Goal: Information Seeking & Learning: Learn about a topic

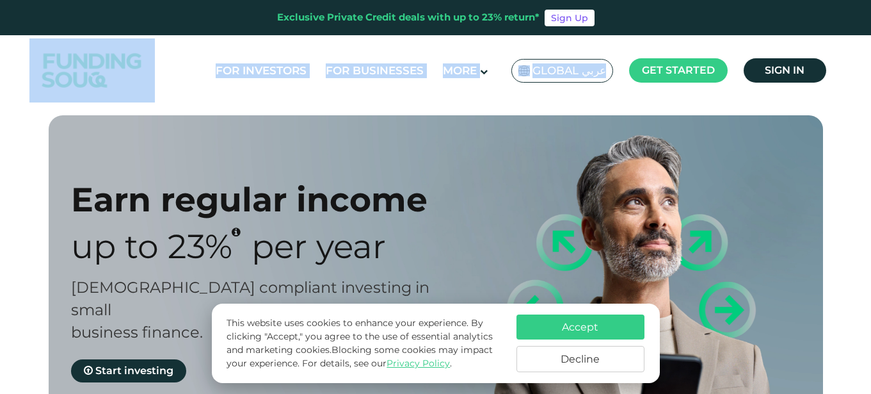
drag, startPoint x: 870, startPoint y: 19, endPoint x: 873, endPoint y: 41, distance: 22.6
click at [871, 41] on html "Exclusive Private Credit deals with up to 23% return* Sign Up For Investors For…" at bounding box center [435, 197] width 871 height 394
click at [393, 73] on link "For Businesses" at bounding box center [375, 70] width 104 height 21
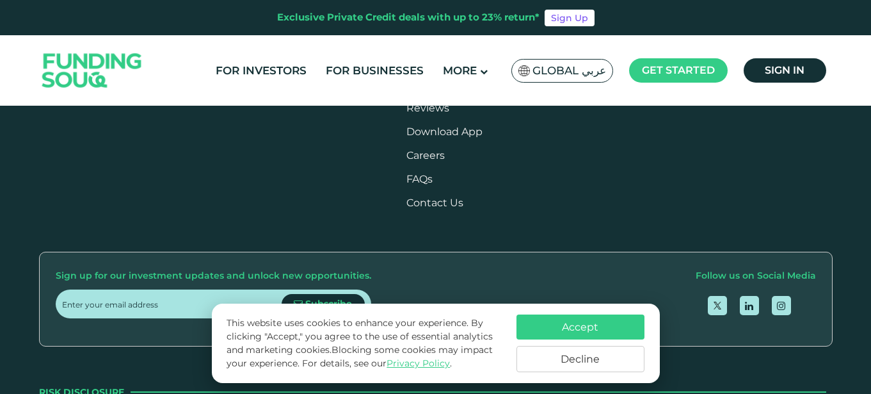
scroll to position [1508, 0]
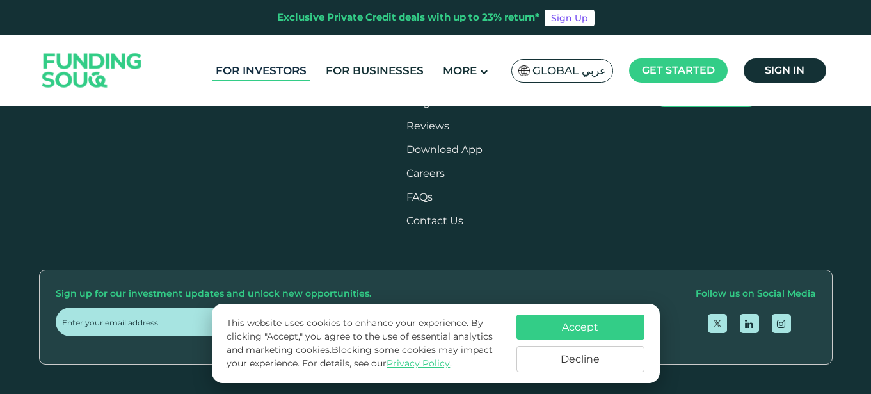
click at [285, 74] on link "For Investors" at bounding box center [261, 70] width 97 height 21
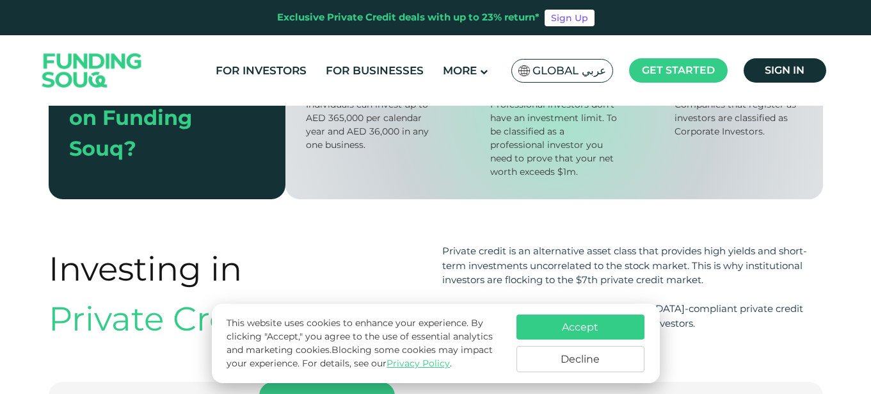
drag, startPoint x: 874, startPoint y: 35, endPoint x: 874, endPoint y: 238, distance: 203.0
